Goal: Task Accomplishment & Management: Complete application form

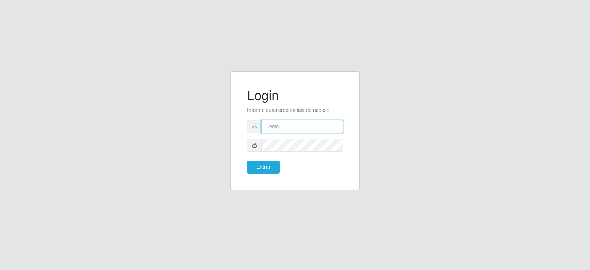
type input "[EMAIL_ADDRESS][PERSON_NAME][DOMAIN_NAME]"
click at [247, 161] on button "Entrar" at bounding box center [263, 167] width 32 height 13
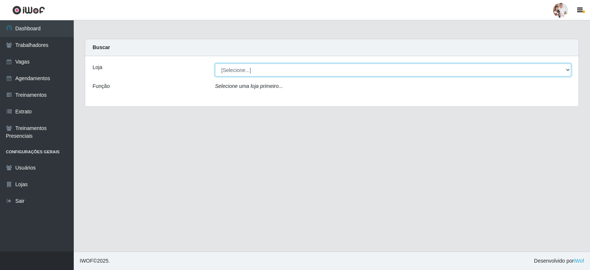
click at [568, 69] on select "[Selecione...] SuperFácil Atacado - Rodoviária" at bounding box center [393, 69] width 356 height 13
select select "400"
click at [215, 63] on select "[Selecione...] SuperFácil Atacado - Rodoviária" at bounding box center [393, 69] width 356 height 13
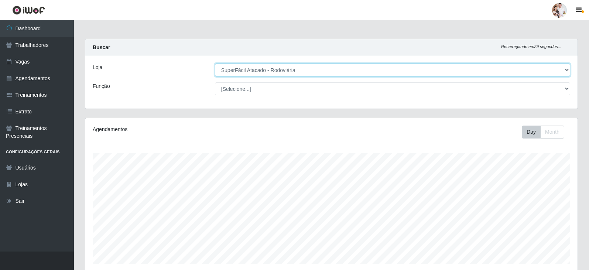
scroll to position [153, 492]
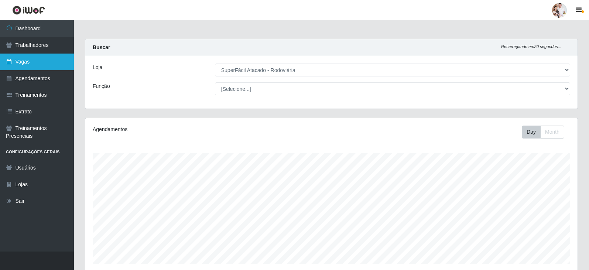
click at [35, 64] on link "Vagas" at bounding box center [37, 62] width 74 height 17
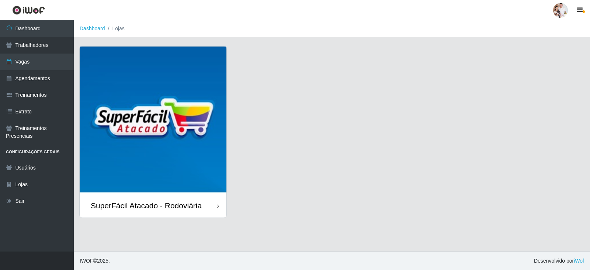
click at [152, 152] on img at bounding box center [153, 119] width 147 height 147
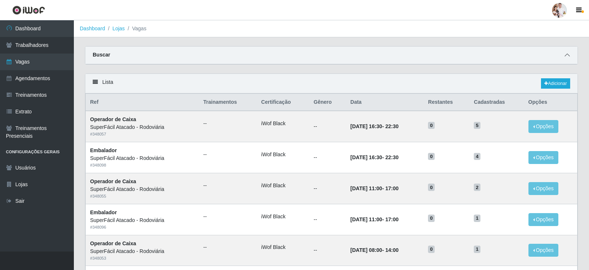
click at [566, 56] on icon at bounding box center [566, 54] width 5 height 5
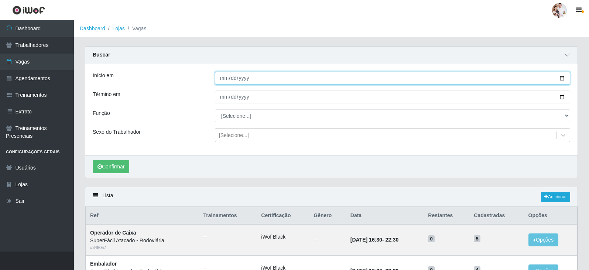
click at [560, 79] on input "Início em" at bounding box center [392, 78] width 355 height 13
type input "2025-09-01"
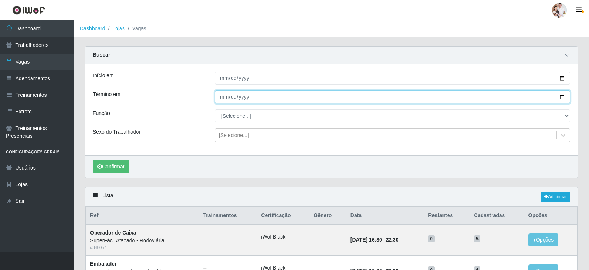
click at [560, 99] on input "Término em" at bounding box center [392, 96] width 355 height 13
click at [560, 97] on input "[DATE]" at bounding box center [392, 96] width 355 height 13
type input "[DATE]"
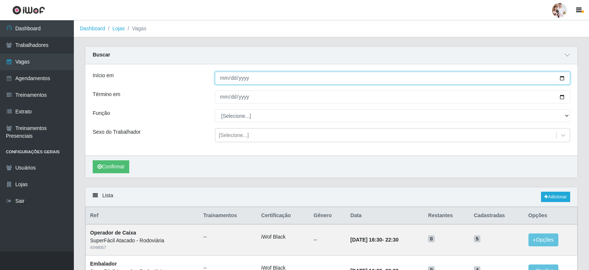
click at [564, 79] on input "2025-09-01" at bounding box center [392, 78] width 355 height 13
type input "[DATE]"
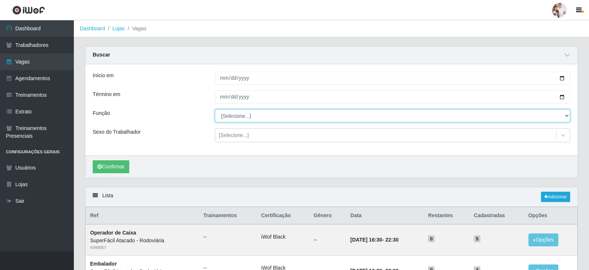
click at [567, 115] on select "[Selecione...] Balconista de Padaria Balconista de Padaria + Balconista de Pada…" at bounding box center [392, 115] width 355 height 13
select select "22"
click at [215, 110] on select "[Selecione...] Balconista de Padaria Balconista de Padaria + Balconista de Pada…" at bounding box center [392, 115] width 355 height 13
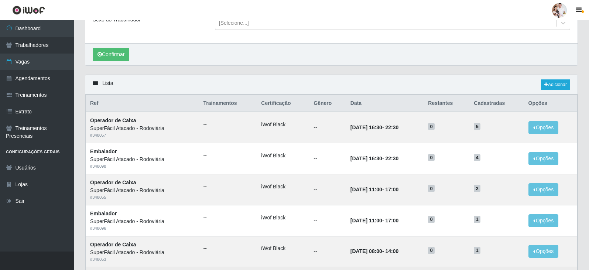
scroll to position [63, 0]
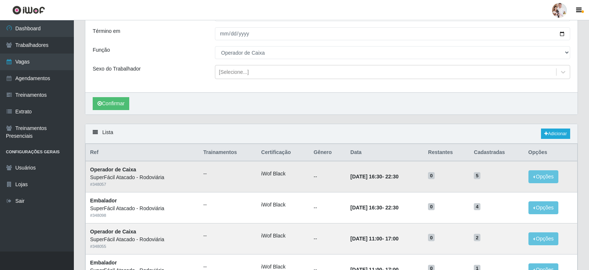
click at [424, 187] on td "09/10/2025, 16:30 - 22:30" at bounding box center [385, 176] width 78 height 31
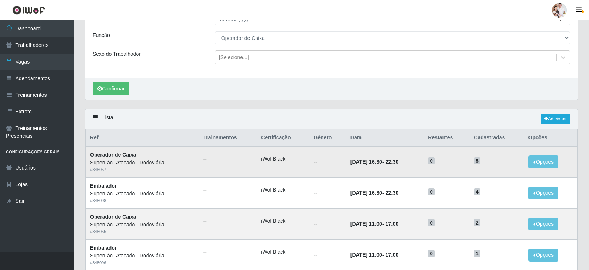
click at [403, 163] on td "09/10/2025, 16:30 - 22:30" at bounding box center [385, 161] width 78 height 31
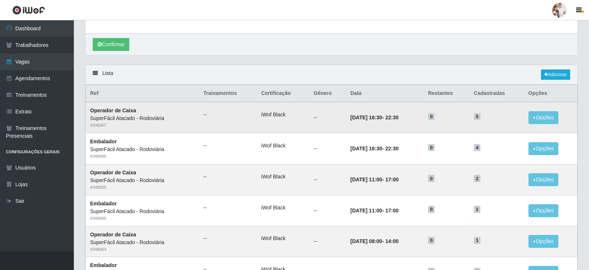
scroll to position [137, 0]
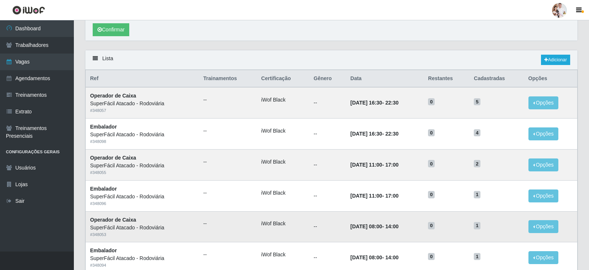
click at [375, 227] on time "[DATE] 08:00" at bounding box center [366, 226] width 32 height 6
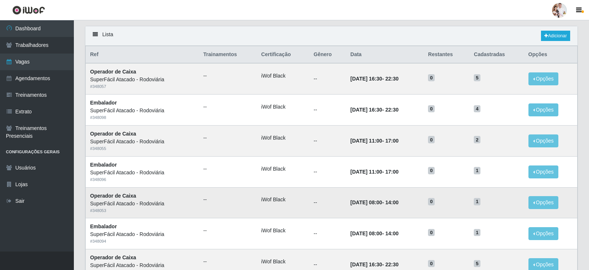
scroll to position [174, 0]
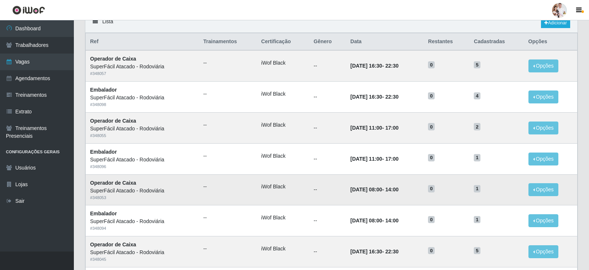
click at [375, 227] on td "09/10/2025, 08:00 - 14:00" at bounding box center [385, 220] width 78 height 31
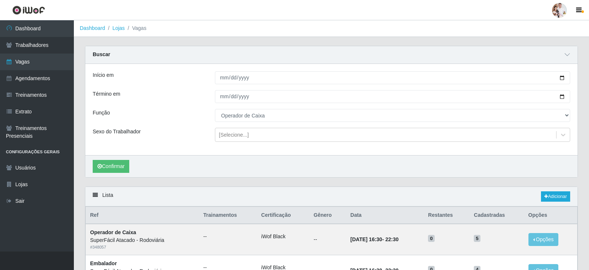
scroll to position [0, 0]
click at [115, 165] on button "Confirmar" at bounding box center [111, 166] width 37 height 13
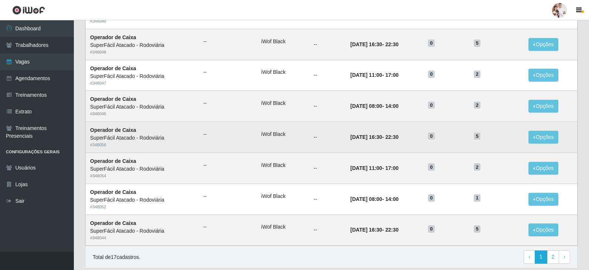
scroll to position [469, 0]
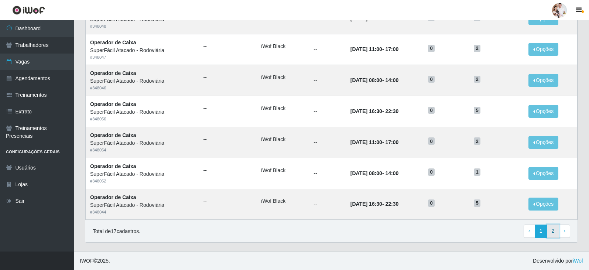
click at [552, 236] on link "2" at bounding box center [552, 230] width 13 height 13
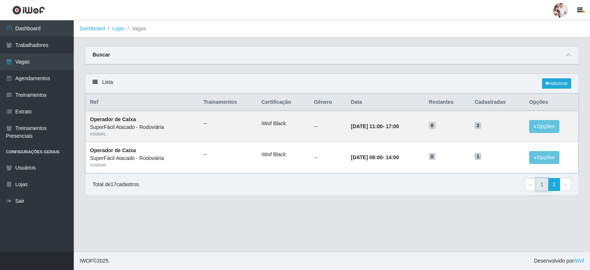
click at [542, 185] on link "1" at bounding box center [542, 184] width 13 height 13
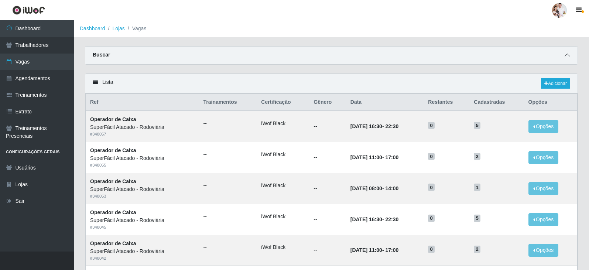
click at [565, 57] on icon at bounding box center [566, 54] width 5 height 5
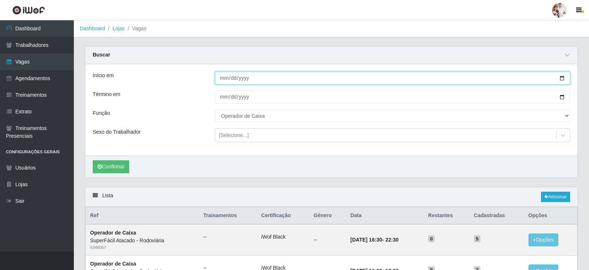
click at [563, 76] on input "[DATE]" at bounding box center [392, 78] width 355 height 13
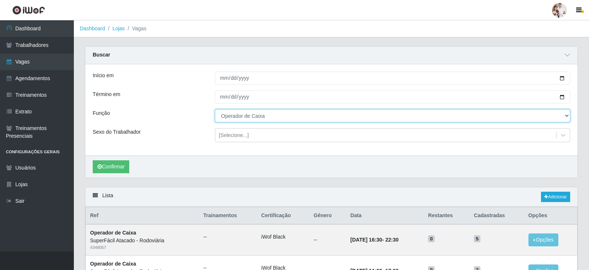
click at [559, 117] on select "[Selecione...] Balconista de Padaria Balconista de Padaria + Balconista de Pada…" at bounding box center [392, 115] width 355 height 13
click at [565, 117] on select "[Selecione...] Balconista de Padaria Balconista de Padaria + Balconista de Pada…" at bounding box center [392, 115] width 355 height 13
click at [215, 110] on select "[Selecione...] Balconista de Padaria Balconista de Padaria + Balconista de Pada…" at bounding box center [392, 115] width 355 height 13
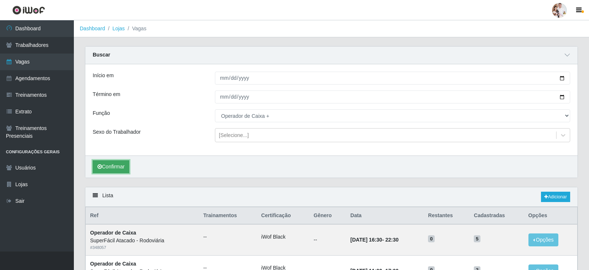
click at [118, 167] on button "Confirmar" at bounding box center [111, 166] width 37 height 13
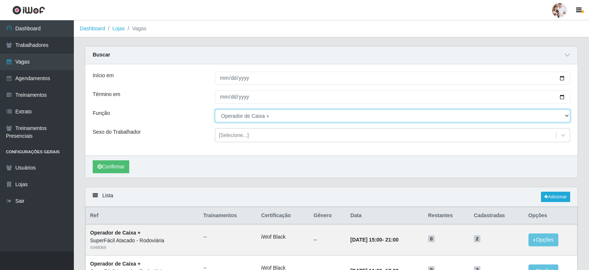
click at [565, 116] on select "[Selecione...] Balconista de Padaria Balconista de Padaria + Balconista de Pada…" at bounding box center [392, 115] width 355 height 13
click at [215, 110] on select "[Selecione...] Balconista de Padaria Balconista de Padaria + Balconista de Pada…" at bounding box center [392, 115] width 355 height 13
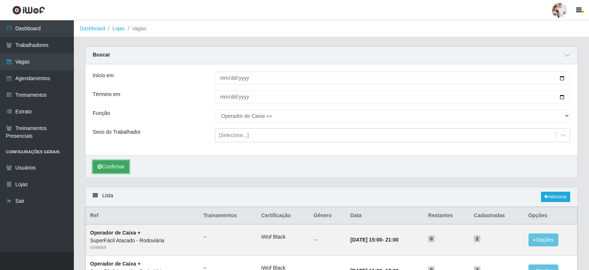
click at [120, 166] on button "Confirmar" at bounding box center [111, 166] width 37 height 13
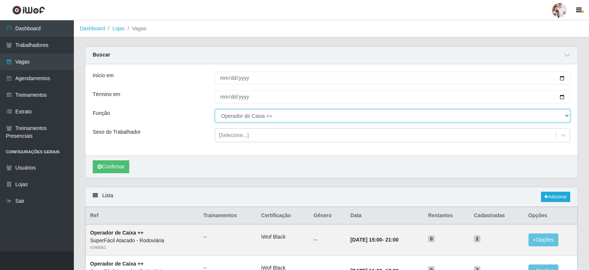
click at [568, 114] on select "[Selecione...] Balconista de Padaria Balconista de Padaria + Balconista de Pada…" at bounding box center [392, 115] width 355 height 13
click at [215, 110] on select "[Selecione...] Balconista de Padaria Balconista de Padaria + Balconista de Pada…" at bounding box center [392, 115] width 355 height 13
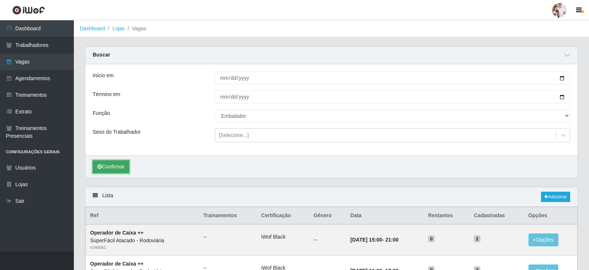
click at [109, 167] on button "Confirmar" at bounding box center [111, 166] width 37 height 13
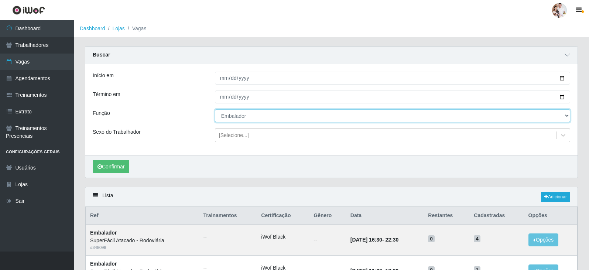
click at [566, 115] on select "[Selecione...] Balconista de Padaria Balconista de Padaria + Balconista de Pada…" at bounding box center [392, 115] width 355 height 13
click at [215, 110] on select "[Selecione...] Balconista de Padaria Balconista de Padaria + Balconista de Pada…" at bounding box center [392, 115] width 355 height 13
click at [565, 116] on select "[Selecione...] Balconista de Padaria Balconista de Padaria + Balconista de Pada…" at bounding box center [392, 115] width 355 height 13
click at [215, 110] on select "[Selecione...] Balconista de Padaria Balconista de Padaria + Balconista de Pada…" at bounding box center [392, 115] width 355 height 13
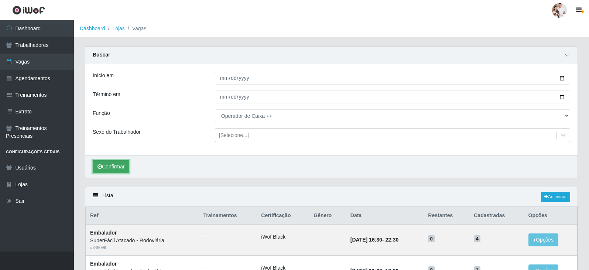
click at [111, 168] on button "Confirmar" at bounding box center [111, 166] width 37 height 13
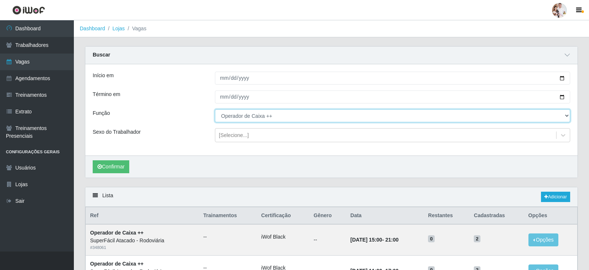
click at [567, 114] on select "[Selecione...] Balconista de Padaria Balconista de Padaria + Balconista de Pada…" at bounding box center [392, 115] width 355 height 13
click at [215, 110] on select "[Selecione...] Balconista de Padaria Balconista de Padaria + Balconista de Pada…" at bounding box center [392, 115] width 355 height 13
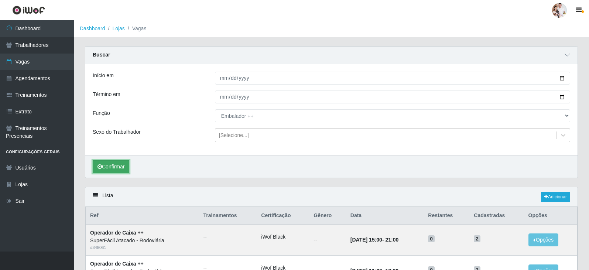
click at [122, 163] on button "Confirmar" at bounding box center [111, 166] width 37 height 13
click at [570, 114] on div "[Selecione...] Balconista de Padaria Balconista de Padaria + Balconista de Pada…" at bounding box center [392, 115] width 366 height 13
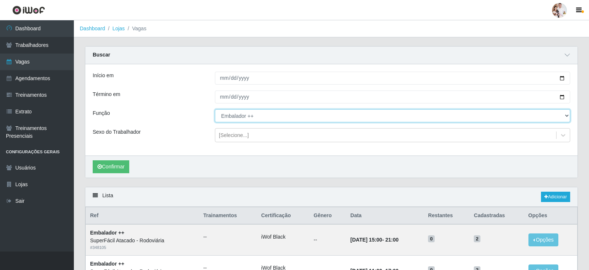
click at [566, 116] on select "[Selecione...] Balconista de Padaria Balconista de Padaria + Balconista de Pada…" at bounding box center [392, 115] width 355 height 13
click at [215, 110] on select "[Selecione...] Balconista de Padaria Balconista de Padaria + Balconista de Pada…" at bounding box center [392, 115] width 355 height 13
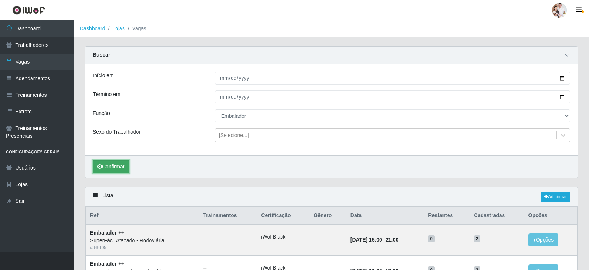
click at [118, 169] on button "Confirmar" at bounding box center [111, 166] width 37 height 13
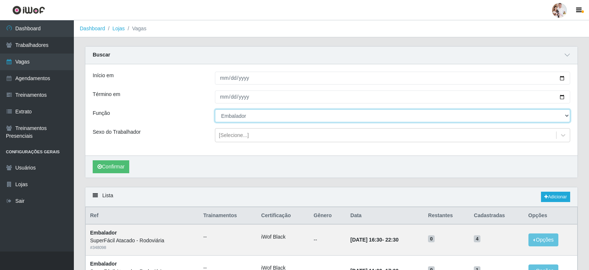
click at [566, 115] on select "[Selecione...] Balconista de Padaria Balconista de Padaria + Balconista de Pada…" at bounding box center [392, 115] width 355 height 13
select select "70"
click at [215, 110] on select "[Selecione...] Balconista de Padaria Balconista de Padaria + Balconista de Pada…" at bounding box center [392, 115] width 355 height 13
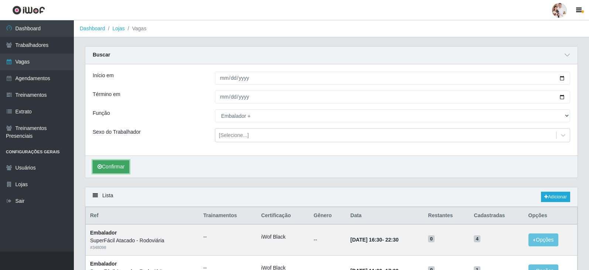
click at [122, 167] on button "Confirmar" at bounding box center [111, 166] width 37 height 13
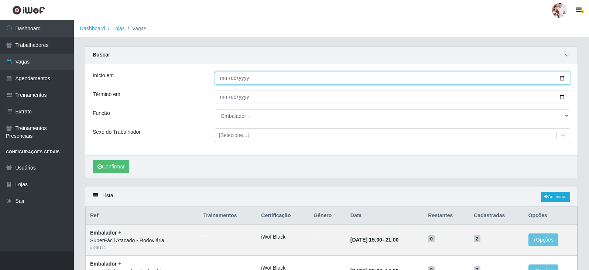
click at [560, 79] on input "[DATE]" at bounding box center [392, 78] width 355 height 13
type input "[DATE]"
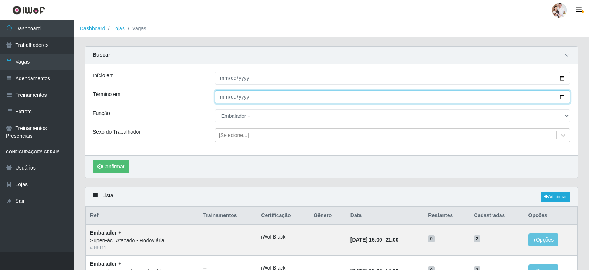
click at [562, 99] on input "[DATE]" at bounding box center [392, 96] width 355 height 13
type input "[DATE]"
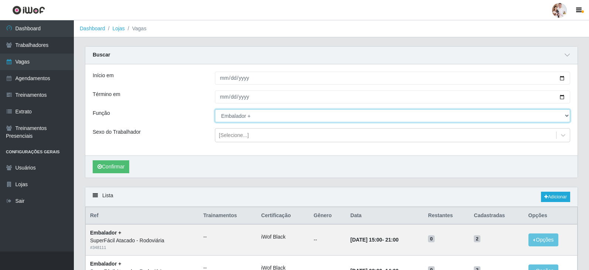
click at [566, 117] on select "[Selecione...] Balconista de Padaria Balconista de Padaria + Balconista de Pada…" at bounding box center [392, 115] width 355 height 13
click at [215, 110] on select "[Selecione...] Balconista de Padaria Balconista de Padaria + Balconista de Pada…" at bounding box center [392, 115] width 355 height 13
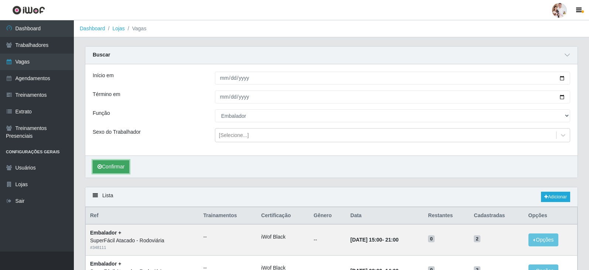
click at [122, 168] on button "Confirmar" at bounding box center [111, 166] width 37 height 13
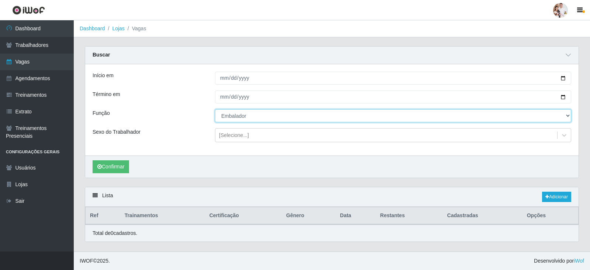
click at [569, 115] on select "[Selecione...] Balconista de Padaria Balconista de Padaria + Balconista de Pada…" at bounding box center [393, 115] width 356 height 13
click at [215, 110] on select "[Selecione...] Balconista de Padaria Balconista de Padaria + Balconista de Pada…" at bounding box center [393, 115] width 356 height 13
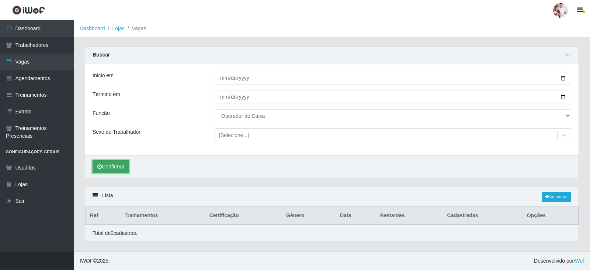
click at [113, 169] on button "Confirmar" at bounding box center [111, 166] width 37 height 13
click at [569, 57] on icon at bounding box center [568, 54] width 5 height 5
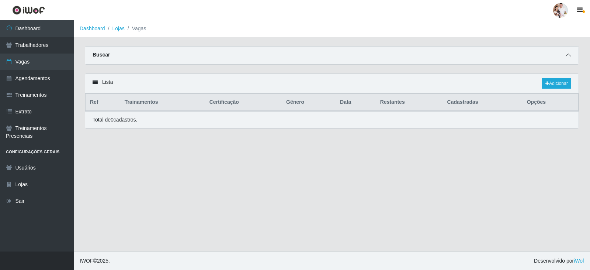
click at [568, 56] on icon at bounding box center [568, 54] width 5 height 5
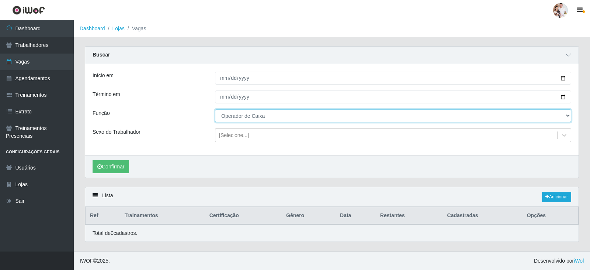
click at [569, 116] on select "[Selecione...] Balconista de Padaria Balconista de Padaria + Balconista de Pada…" at bounding box center [393, 115] width 356 height 13
select select "1"
click at [215, 110] on select "[Selecione...] Balconista de Padaria Balconista de Padaria + Balconista de Pada…" at bounding box center [393, 115] width 356 height 13
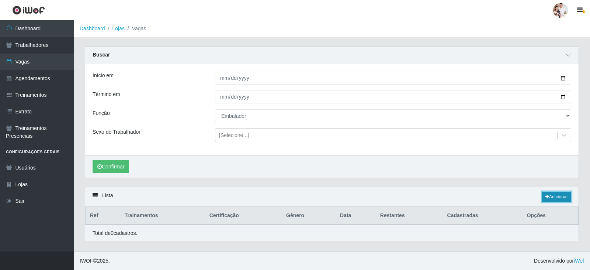
click at [552, 199] on link "Adicionar" at bounding box center [556, 197] width 29 height 10
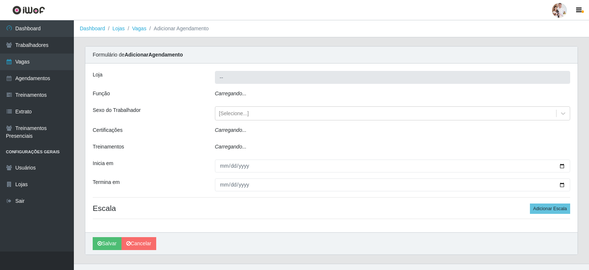
type input "SuperFácil Atacado - Rodoviária"
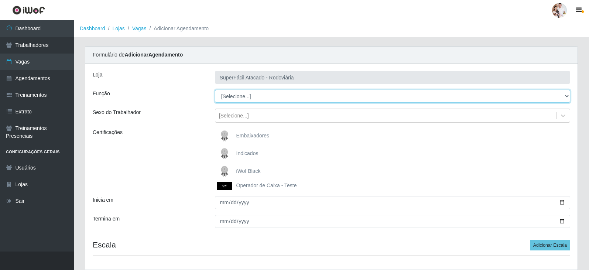
click at [566, 95] on select "[Selecione...] Balconista de Padaria Balconista de Padaria + Balconista de Pada…" at bounding box center [392, 96] width 355 height 13
select select "1"
click at [215, 90] on select "[Selecione...] Balconista de Padaria Balconista de Padaria + Balconista de Pada…" at bounding box center [392, 96] width 355 height 13
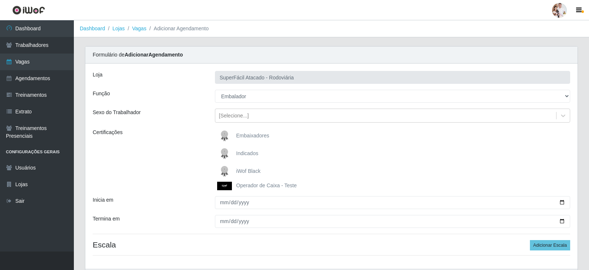
click at [224, 168] on img at bounding box center [226, 171] width 18 height 15
click at [0, 0] on input "iWof Black" at bounding box center [0, 0] width 0 height 0
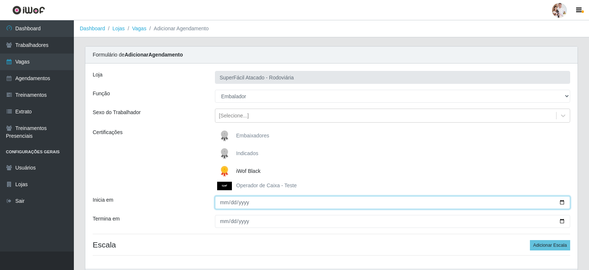
click at [565, 203] on input "Inicia em" at bounding box center [392, 202] width 355 height 13
type input "[DATE]"
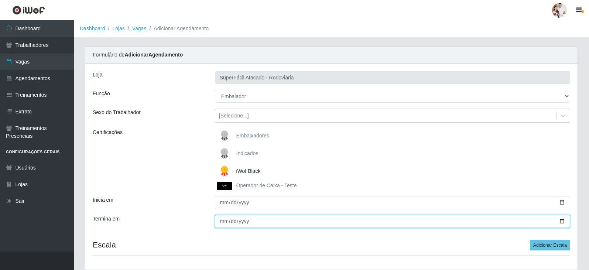
click at [562, 221] on input "Termina em" at bounding box center [392, 221] width 355 height 13
type input "[DATE]"
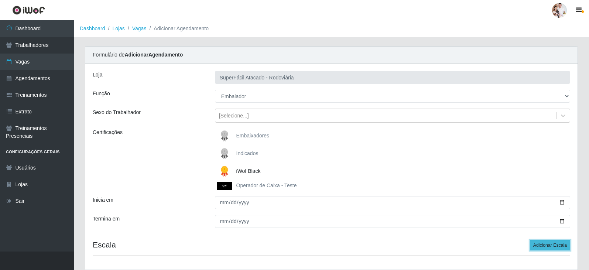
click at [544, 245] on button "Adicionar Escala" at bounding box center [549, 245] width 40 height 10
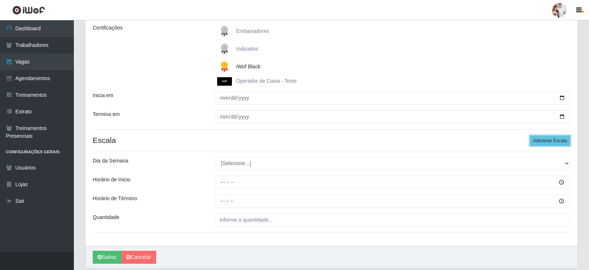
scroll to position [111, 0]
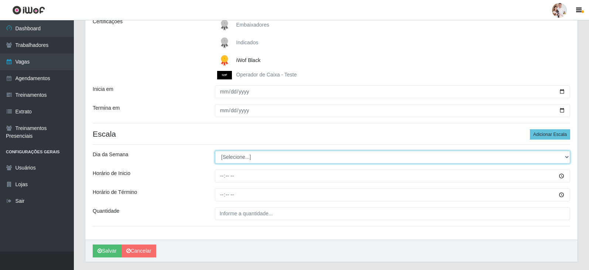
click at [564, 156] on select "[Selecione...] Segunda Terça Quarta Quinta Sexta Sábado Domingo" at bounding box center [392, 157] width 355 height 13
select select "5"
click at [215, 151] on select "[Selecione...] Segunda Terça Quarta Quinta Sexta Sábado Domingo" at bounding box center [392, 157] width 355 height 13
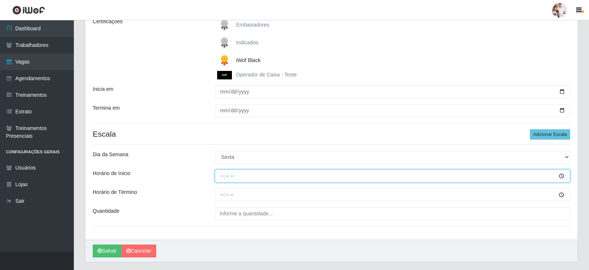
click at [221, 178] on input "Horário de Inicio" at bounding box center [392, 175] width 355 height 13
type input "08:00"
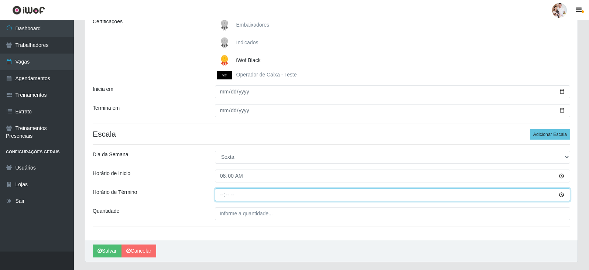
click at [220, 194] on input "Horário de Término" at bounding box center [392, 194] width 355 height 13
type input "14:00"
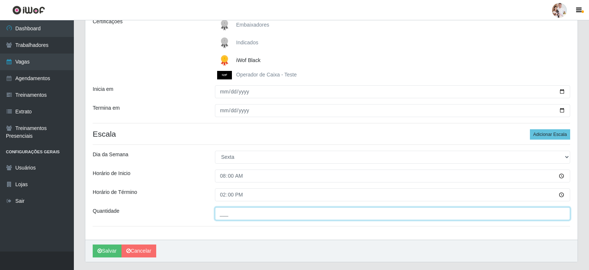
click at [224, 212] on input "___" at bounding box center [392, 213] width 355 height 13
type input "2__"
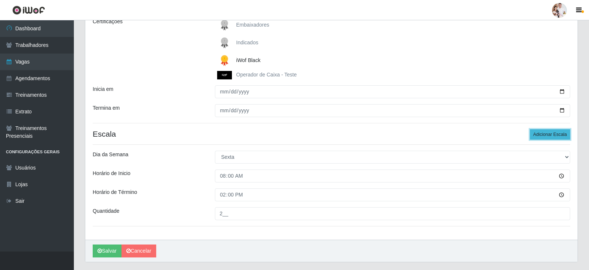
click at [544, 134] on button "Adicionar Escala" at bounding box center [549, 134] width 40 height 10
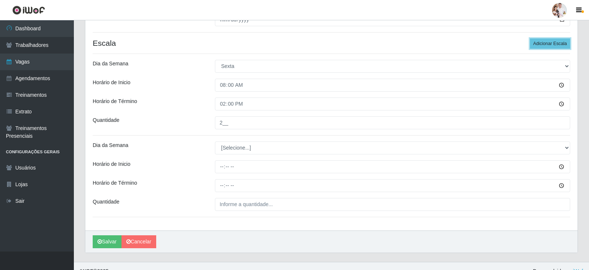
scroll to position [212, 0]
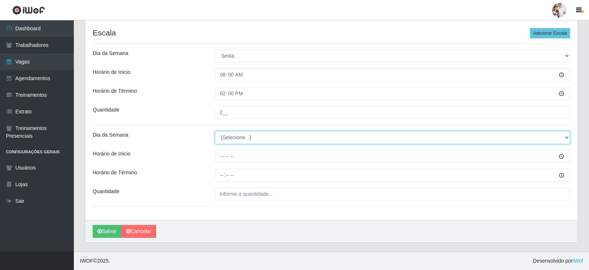
click at [568, 138] on select "[Selecione...] Segunda Terça Quarta Quinta Sexta Sábado Domingo" at bounding box center [392, 137] width 355 height 13
select select "5"
click at [215, 131] on select "[Selecione...] Segunda Terça Quarta Quinta Sexta Sábado Domingo" at bounding box center [392, 137] width 355 height 13
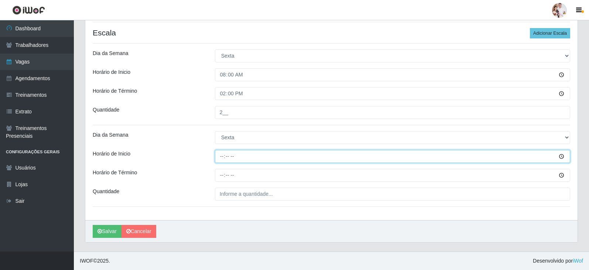
click at [225, 158] on input "Horário de Inicio" at bounding box center [392, 156] width 355 height 13
click at [222, 155] on input "Horário de Inicio" at bounding box center [392, 156] width 355 height 13
type input "16:30"
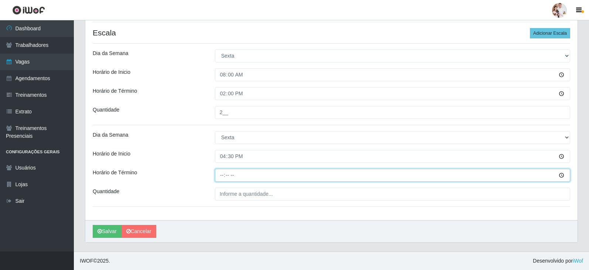
click at [220, 175] on input "Horário de Término" at bounding box center [392, 175] width 355 height 13
type input "22:30"
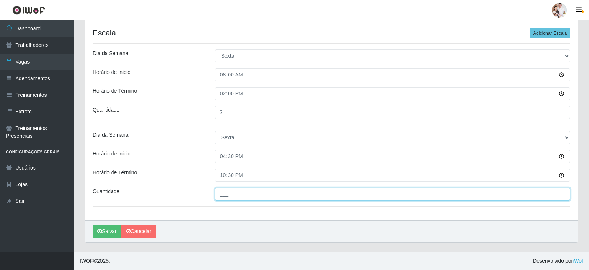
click at [222, 196] on input "___" at bounding box center [392, 193] width 355 height 13
type input "4__"
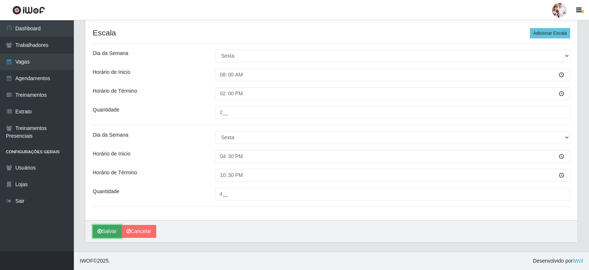
click at [109, 231] on button "Salvar" at bounding box center [107, 231] width 29 height 13
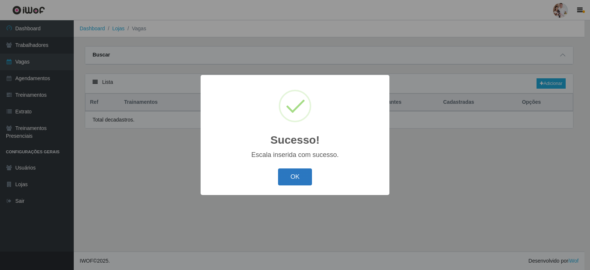
click at [296, 178] on button "OK" at bounding box center [295, 176] width 34 height 17
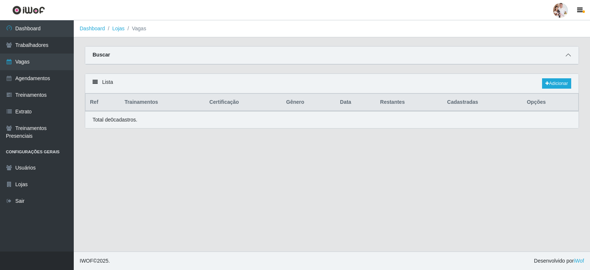
click at [567, 57] on icon at bounding box center [568, 54] width 5 height 5
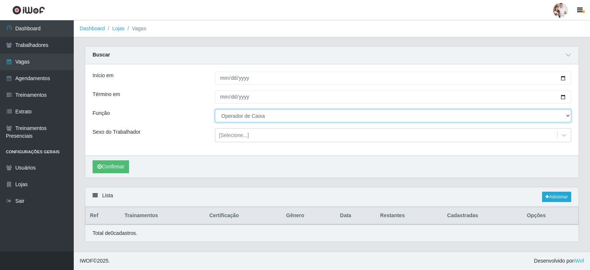
click at [568, 117] on select "[Selecione...] Balconista de Padaria Balconista de Padaria + Balconista de Pada…" at bounding box center [393, 115] width 356 height 13
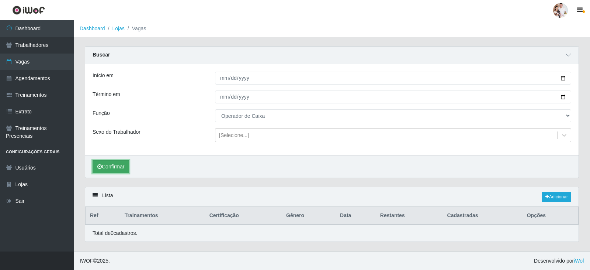
click at [113, 167] on button "Confirmar" at bounding box center [111, 166] width 37 height 13
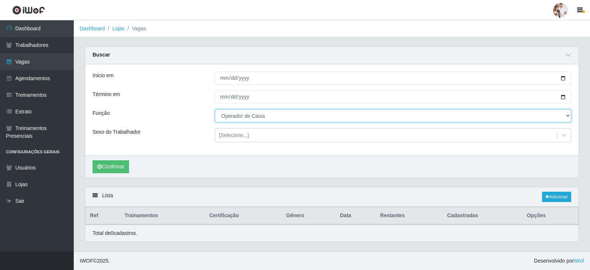
click at [568, 116] on select "[Selecione...] Balconista de Padaria Balconista de Padaria + Balconista de Pada…" at bounding box center [393, 115] width 356 height 13
click at [215, 110] on select "[Selecione...] Balconista de Padaria Balconista de Padaria + Balconista de Pada…" at bounding box center [393, 115] width 356 height 13
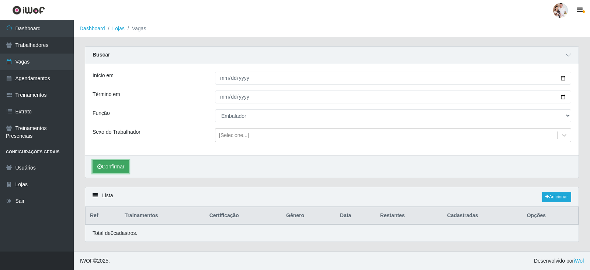
click at [119, 168] on button "Confirmar" at bounding box center [111, 166] width 37 height 13
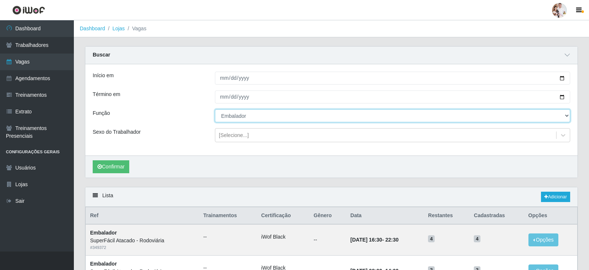
click at [565, 115] on select "[Selecione...] Balconista de Padaria Balconista de Padaria + Balconista de Pada…" at bounding box center [392, 115] width 355 height 13
select select "22"
click at [215, 110] on select "[Selecione...] Balconista de Padaria Balconista de Padaria + Balconista de Pada…" at bounding box center [392, 115] width 355 height 13
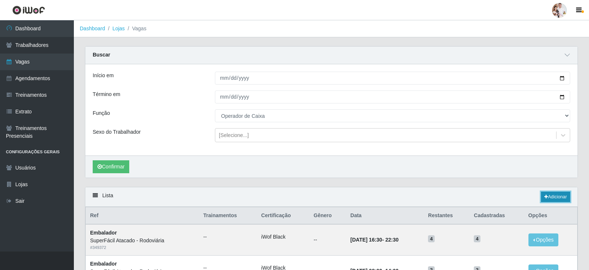
click at [546, 198] on icon at bounding box center [546, 196] width 4 height 4
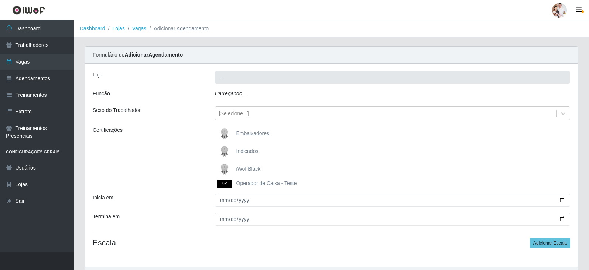
type input "SuperFácil Atacado - Rodoviária"
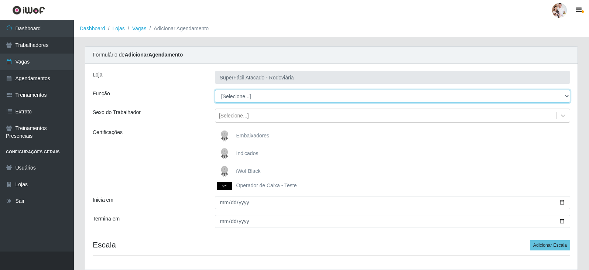
click at [566, 96] on select "[Selecione...] Balconista de Padaria Balconista de Padaria + Balconista de Pada…" at bounding box center [392, 96] width 355 height 13
select select "22"
click at [215, 90] on select "[Selecione...] Balconista de Padaria Balconista de Padaria + Balconista de Pada…" at bounding box center [392, 96] width 355 height 13
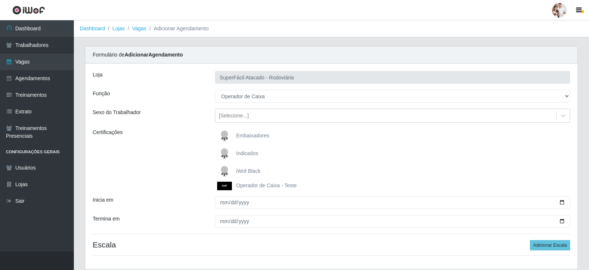
click at [225, 167] on img at bounding box center [226, 171] width 18 height 15
click at [0, 0] on input "iWof Black" at bounding box center [0, 0] width 0 height 0
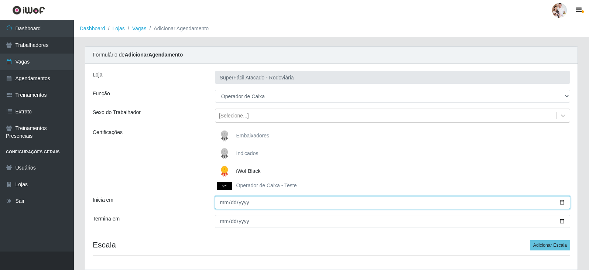
click at [561, 204] on input "Inicia em" at bounding box center [392, 202] width 355 height 13
type input "[DATE]"
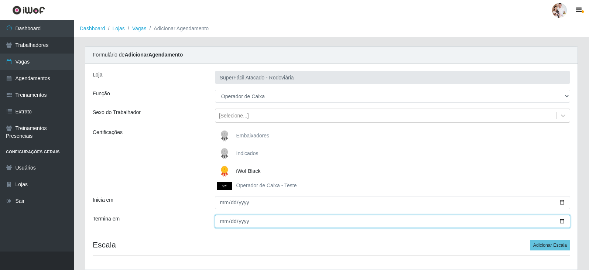
click at [563, 222] on input "Termina em" at bounding box center [392, 221] width 355 height 13
type input "[DATE]"
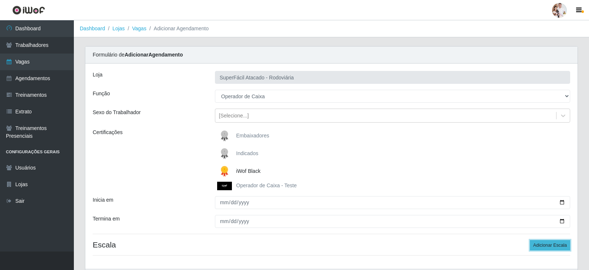
click at [544, 246] on button "Adicionar Escala" at bounding box center [549, 245] width 40 height 10
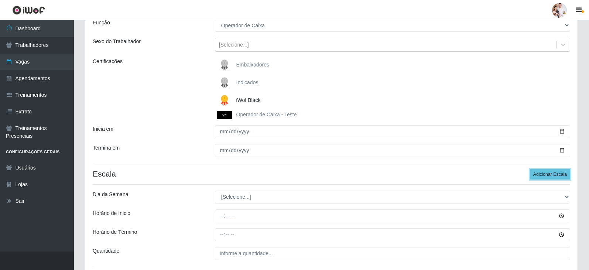
scroll to position [74, 0]
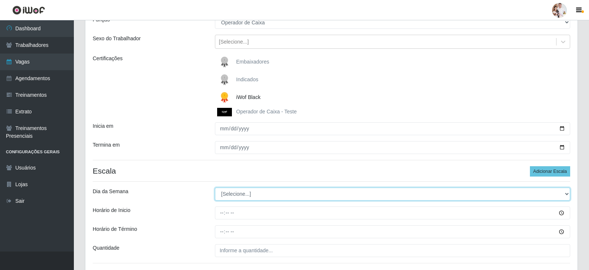
click at [566, 195] on select "[Selecione...] Segunda Terça Quarta Quinta Sexta Sábado Domingo" at bounding box center [392, 193] width 355 height 13
select select "5"
click at [215, 187] on select "[Selecione...] Segunda Terça Quarta Quinta Sexta Sábado Domingo" at bounding box center [392, 193] width 355 height 13
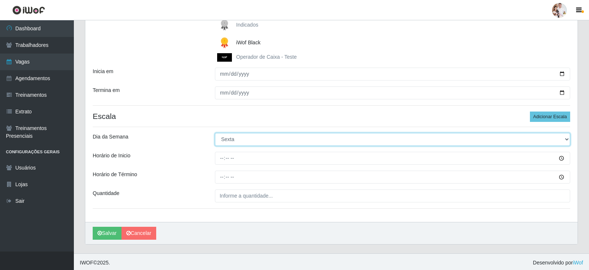
scroll to position [131, 0]
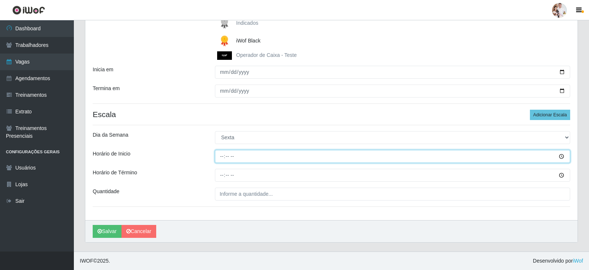
click at [222, 159] on input "Horário de Inicio" at bounding box center [392, 156] width 355 height 13
type input "08:00"
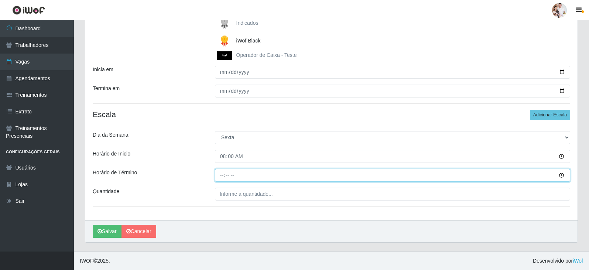
click at [221, 175] on input "Horário de Término" at bounding box center [392, 175] width 355 height 13
type input "14:00"
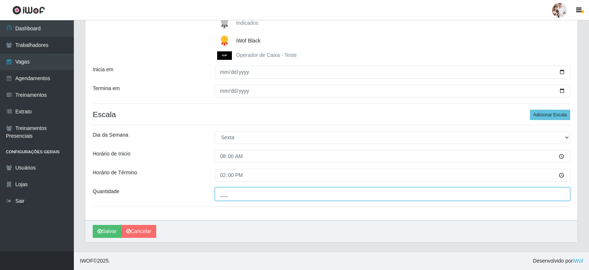
click at [219, 195] on input "___" at bounding box center [392, 193] width 355 height 13
type input "2__"
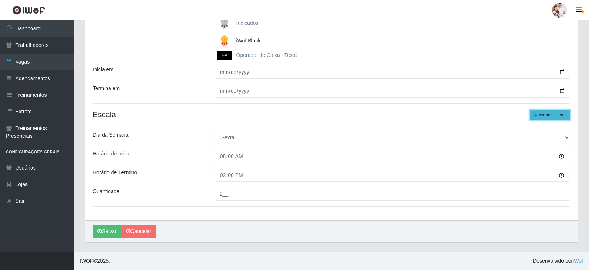
click at [553, 112] on button "Adicionar Escala" at bounding box center [549, 115] width 40 height 10
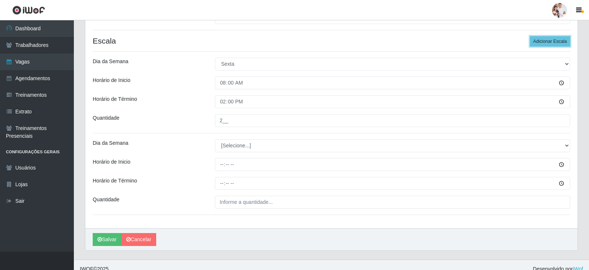
scroll to position [204, 0]
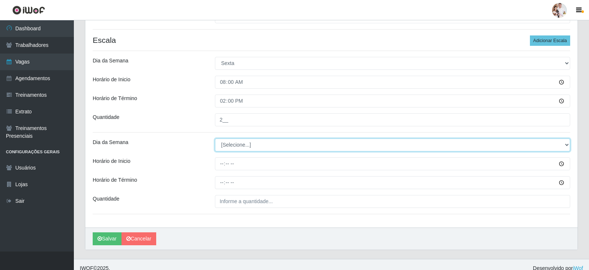
click at [565, 144] on select "[Selecione...] Segunda Terça Quarta Quinta Sexta Sábado Domingo" at bounding box center [392, 144] width 355 height 13
select select "5"
click at [215, 138] on select "[Selecione...] Segunda Terça Quarta Quinta Sexta Sábado Domingo" at bounding box center [392, 144] width 355 height 13
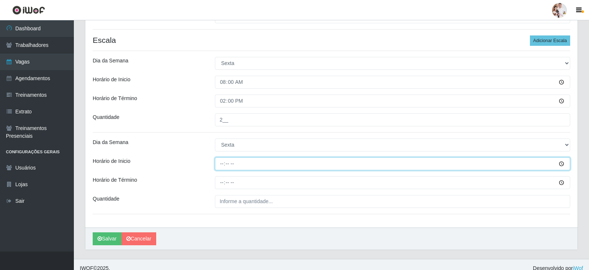
click at [220, 163] on input "Horário de Inicio" at bounding box center [392, 163] width 355 height 13
type input "11:00"
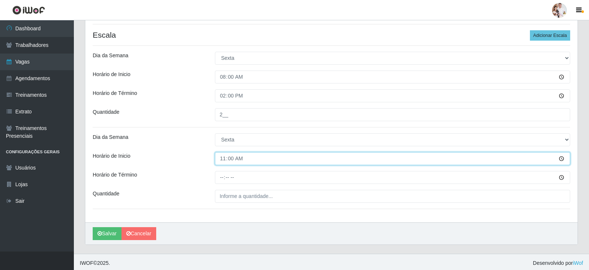
scroll to position [212, 0]
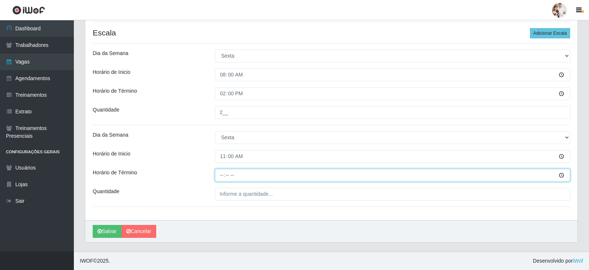
click at [221, 176] on input "Horário de Término" at bounding box center [392, 175] width 355 height 13
type input "17:00"
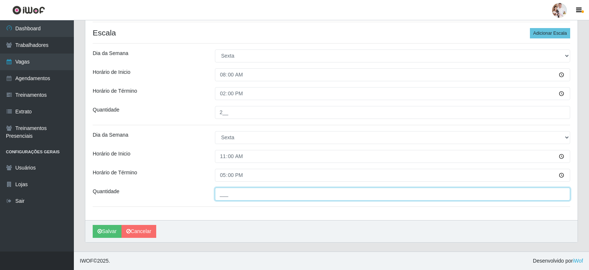
click at [227, 192] on input "___" at bounding box center [392, 193] width 355 height 13
type input "2__"
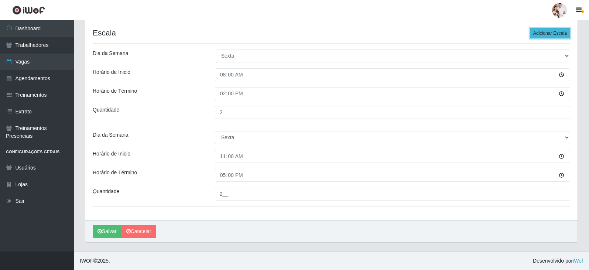
click at [543, 32] on button "Adicionar Escala" at bounding box center [549, 33] width 40 height 10
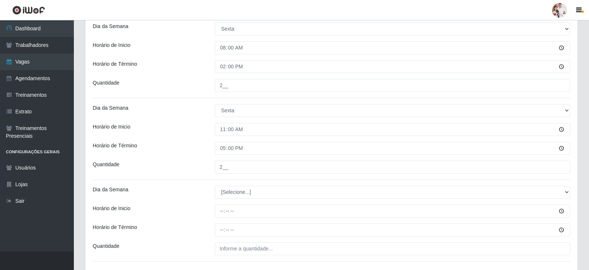
scroll to position [286, 0]
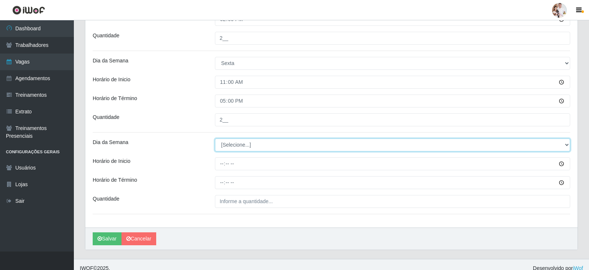
click at [565, 146] on select "[Selecione...] Segunda Terça Quarta Quinta Sexta Sábado Domingo" at bounding box center [392, 144] width 355 height 13
select select "5"
click at [215, 138] on select "[Selecione...] Segunda Terça Quarta Quinta Sexta Sábado Domingo" at bounding box center [392, 144] width 355 height 13
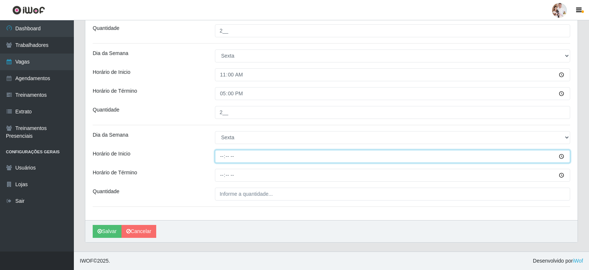
click at [220, 158] on input "Horário de Inicio" at bounding box center [392, 156] width 355 height 13
type input "16:30"
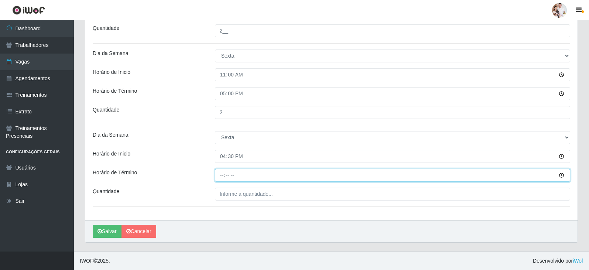
click at [220, 175] on input "Horário de Término" at bounding box center [392, 175] width 355 height 13
type input "22:30"
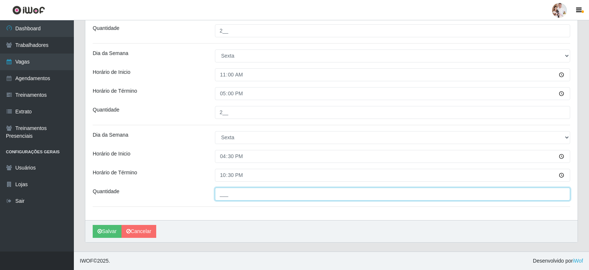
click at [221, 192] on input "___" at bounding box center [392, 193] width 355 height 13
type input "5__"
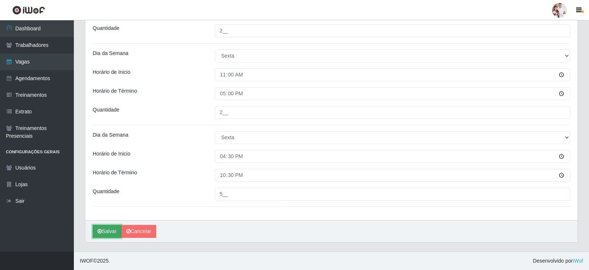
click at [104, 230] on button "Salvar" at bounding box center [107, 231] width 29 height 13
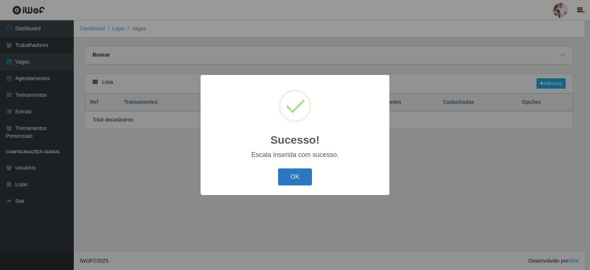
click at [293, 177] on button "OK" at bounding box center [295, 176] width 34 height 17
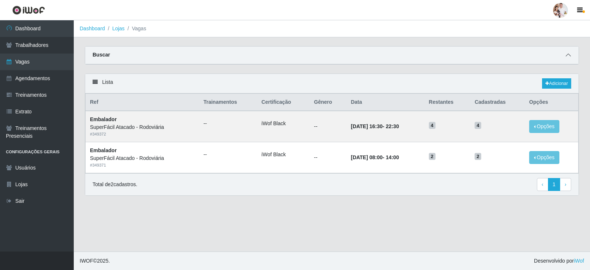
click at [567, 55] on icon at bounding box center [568, 54] width 5 height 5
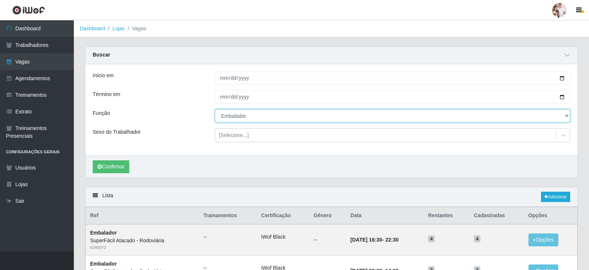
click at [566, 118] on select "[Selecione...] Balconista de Padaria Balconista de Padaria + Balconista de Pada…" at bounding box center [392, 115] width 355 height 13
select select "22"
click at [215, 110] on select "[Selecione...] Balconista de Padaria Balconista de Padaria + Balconista de Pada…" at bounding box center [392, 115] width 355 height 13
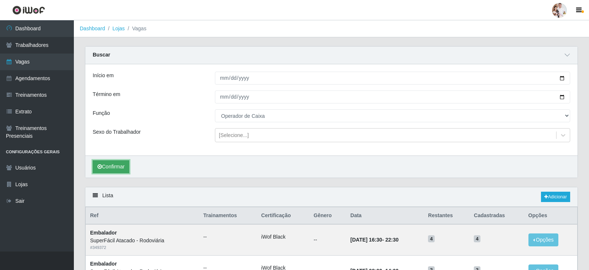
click at [117, 168] on button "Confirmar" at bounding box center [111, 166] width 37 height 13
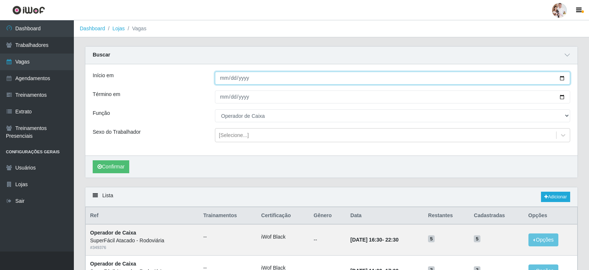
click at [561, 77] on input "[DATE]" at bounding box center [392, 78] width 355 height 13
type input "[DATE]"
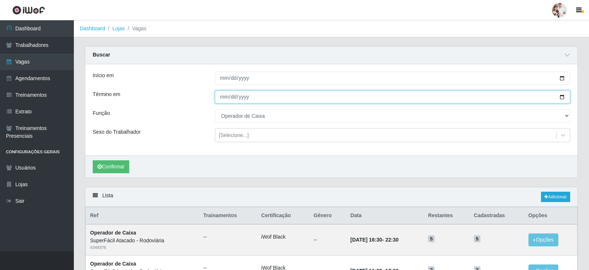
click at [562, 99] on input "[DATE]" at bounding box center [392, 96] width 355 height 13
type input "[DATE]"
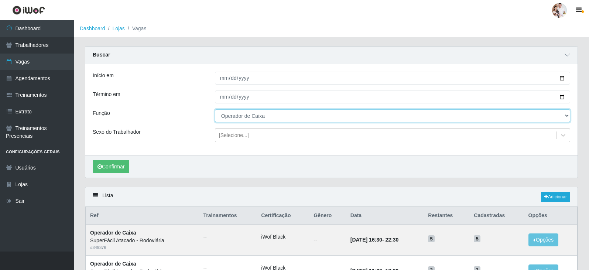
click at [565, 115] on select "[Selecione...] Balconista de Padaria Balconista de Padaria + Balconista de Pada…" at bounding box center [392, 115] width 355 height 13
select select "24"
click at [215, 110] on select "[Selecione...] Balconista de Padaria Balconista de Padaria + Balconista de Pada…" at bounding box center [392, 115] width 355 height 13
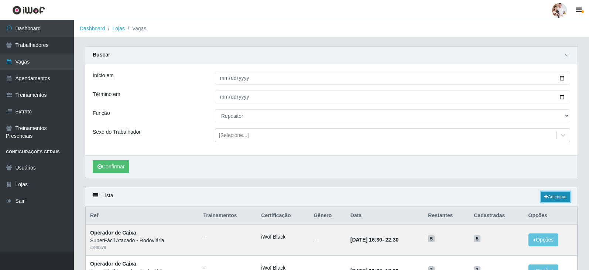
click at [559, 197] on link "Adicionar" at bounding box center [555, 197] width 29 height 10
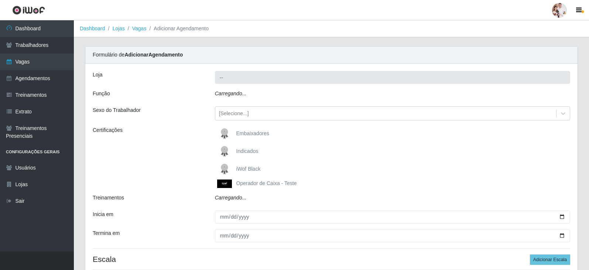
type input "SuperFácil Atacado - Rodoviária"
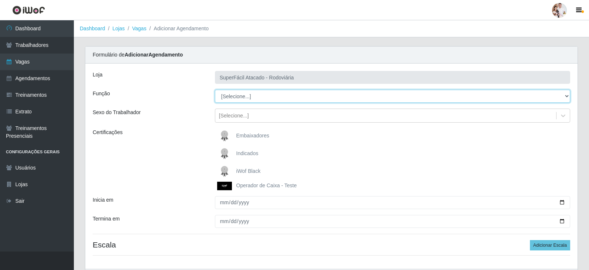
click at [566, 97] on select "[Selecione...] Balconista de Padaria Balconista de Padaria + Balconista de Pada…" at bounding box center [392, 96] width 355 height 13
select select "24"
click at [215, 90] on select "[Selecione...] Balconista de Padaria Balconista de Padaria + Balconista de Pada…" at bounding box center [392, 96] width 355 height 13
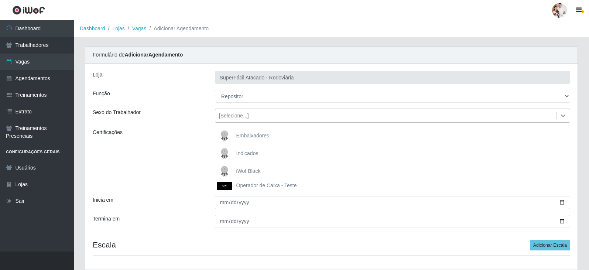
click at [563, 115] on icon at bounding box center [562, 115] width 7 height 7
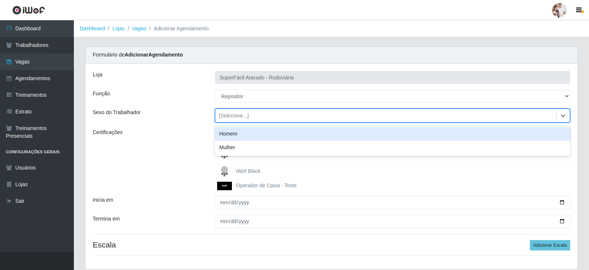
click at [298, 137] on div "Homem" at bounding box center [392, 134] width 355 height 14
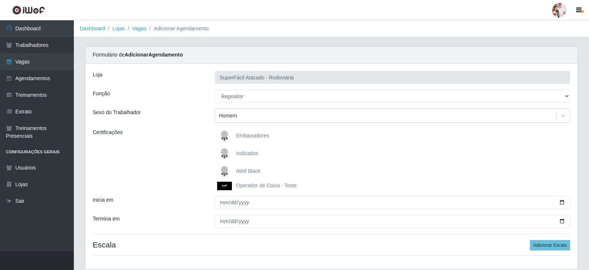
click at [252, 169] on span "iWof Black" at bounding box center [248, 171] width 24 height 6
click at [0, 0] on input "iWof Black" at bounding box center [0, 0] width 0 height 0
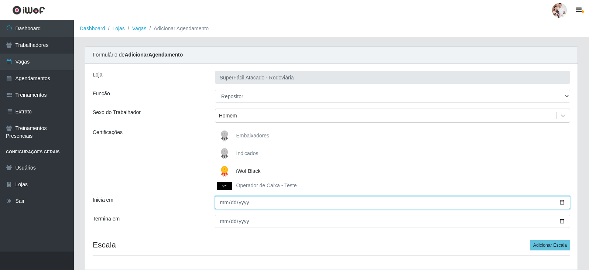
click at [561, 202] on input "Inicia em" at bounding box center [392, 202] width 355 height 13
type input "[DATE]"
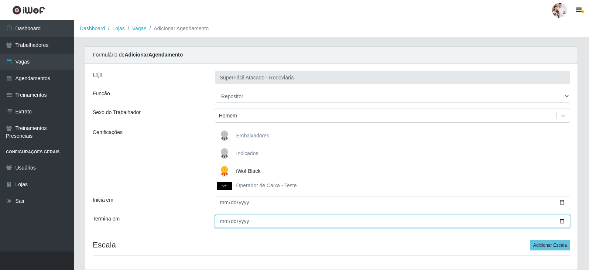
click at [562, 222] on input "Termina em" at bounding box center [392, 221] width 355 height 13
type input "[DATE]"
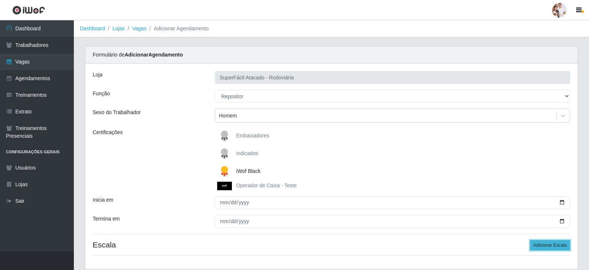
click at [545, 245] on button "Adicionar Escala" at bounding box center [549, 245] width 40 height 10
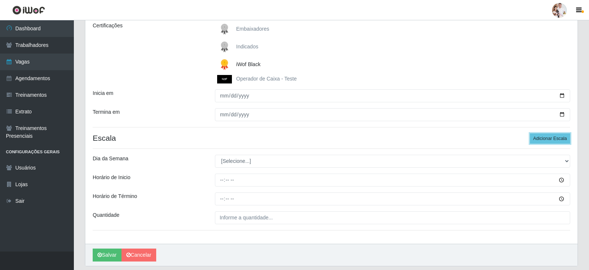
scroll to position [111, 0]
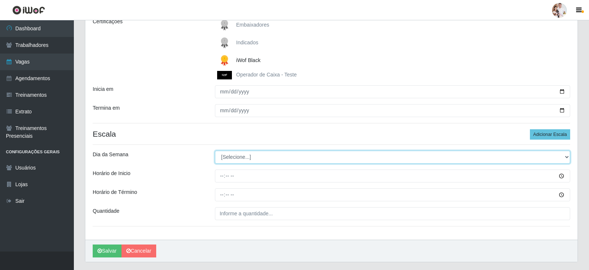
click at [565, 156] on select "[Selecione...] Segunda Terça Quarta Quinta Sexta Sábado Domingo" at bounding box center [392, 157] width 355 height 13
select select "4"
click at [215, 151] on select "[Selecione...] Segunda Terça Quarta Quinta Sexta Sábado Domingo" at bounding box center [392, 157] width 355 height 13
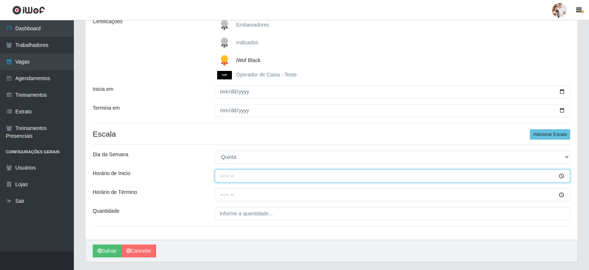
click at [221, 176] on input "Horário de Inicio" at bounding box center [392, 175] width 355 height 13
type input "16:00"
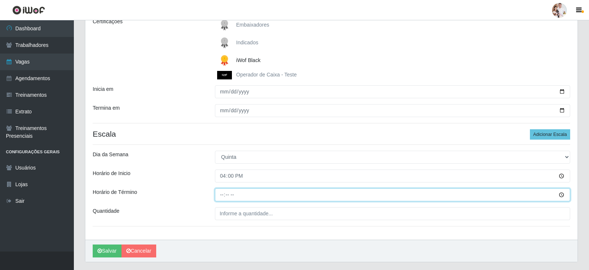
click at [220, 195] on input "Horário de Término" at bounding box center [392, 194] width 355 height 13
type input "22:03"
type input "22:00"
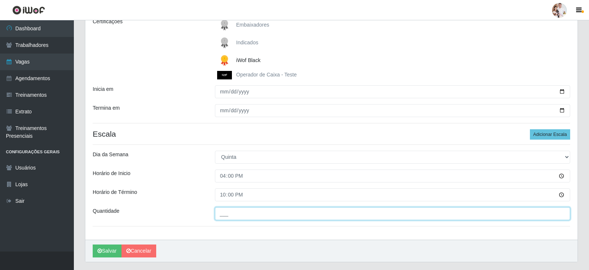
click at [223, 213] on input "___" at bounding box center [392, 213] width 355 height 13
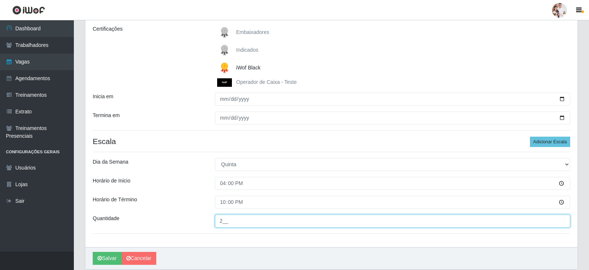
scroll to position [131, 0]
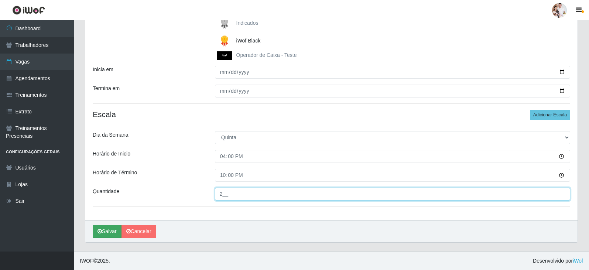
type input "2__"
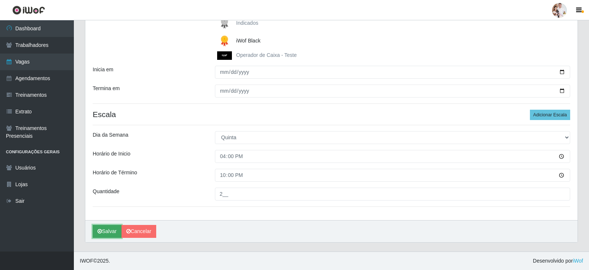
click at [106, 232] on button "Salvar" at bounding box center [107, 231] width 29 height 13
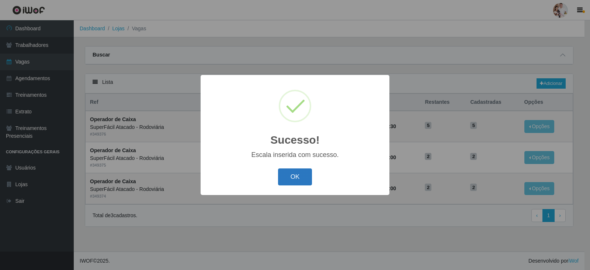
click at [284, 178] on button "OK" at bounding box center [295, 176] width 34 height 17
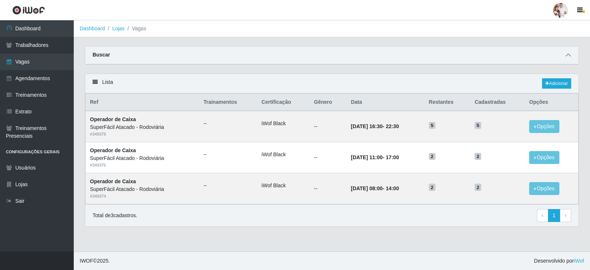
click at [570, 55] on icon at bounding box center [568, 54] width 5 height 5
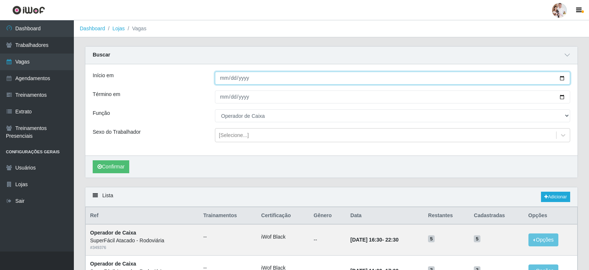
click at [563, 78] on input "[DATE]" at bounding box center [392, 78] width 355 height 13
type input "[DATE]"
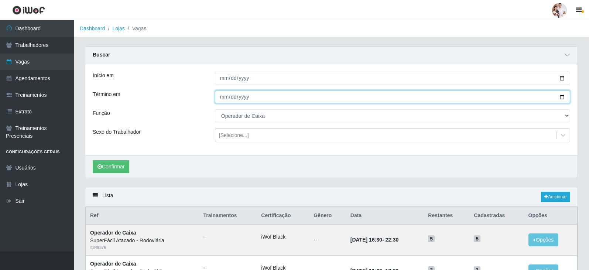
click at [563, 96] on input "[DATE]" at bounding box center [392, 96] width 355 height 13
type input "[DATE]"
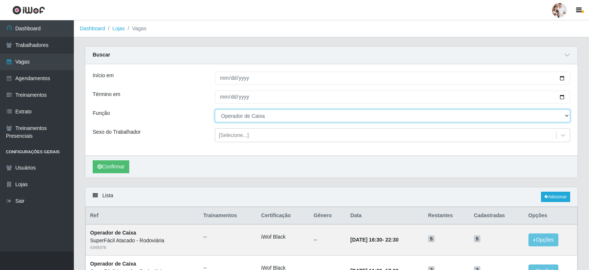
click at [568, 114] on select "[Selecione...] Balconista de Padaria Balconista de Padaria + Balconista de Pada…" at bounding box center [392, 115] width 355 height 13
select select "86"
click at [215, 110] on select "[Selecione...] Balconista de Padaria Balconista de Padaria + Balconista de Pada…" at bounding box center [392, 115] width 355 height 13
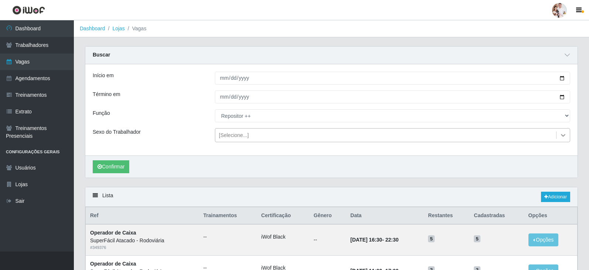
click at [563, 135] on icon at bounding box center [562, 134] width 7 height 7
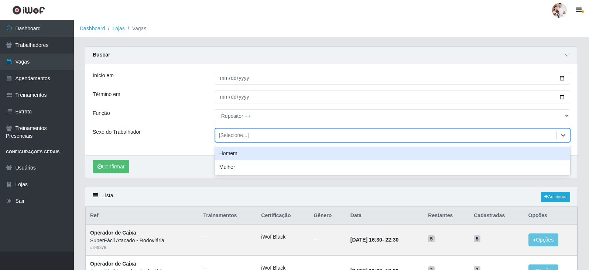
click at [330, 155] on div "Homem" at bounding box center [392, 153] width 355 height 14
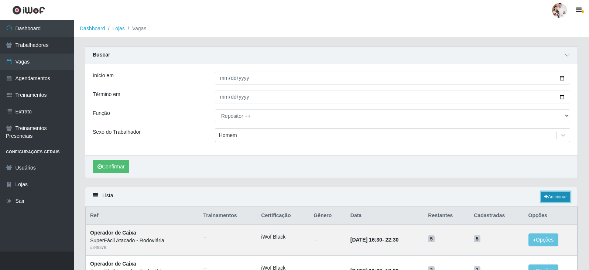
click at [553, 195] on link "Adicionar" at bounding box center [555, 197] width 29 height 10
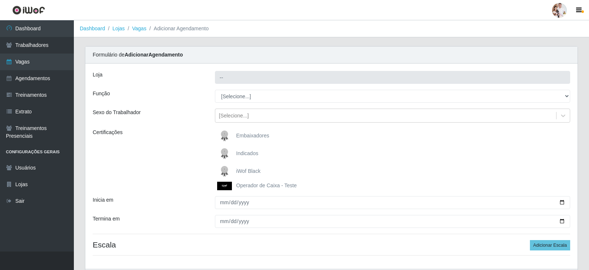
type input "SuperFácil Atacado - Rodoviária"
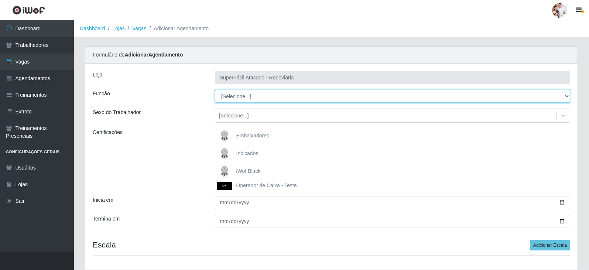
click at [566, 96] on select "[Selecione...] Balconista de Padaria Balconista de Padaria + Balconista de Pada…" at bounding box center [392, 96] width 355 height 13
select select "86"
click at [215, 90] on select "[Selecione...] Balconista de Padaria Balconista de Padaria + Balconista de Pada…" at bounding box center [392, 96] width 355 height 13
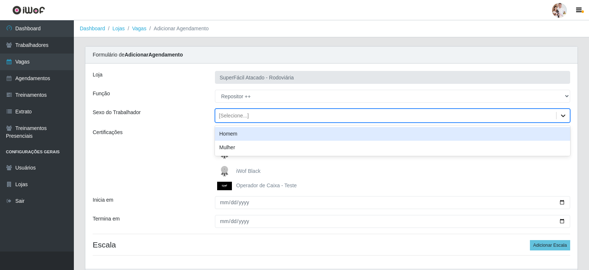
click at [562, 115] on icon at bounding box center [562, 115] width 4 height 3
click at [355, 133] on div "Homem" at bounding box center [392, 134] width 355 height 14
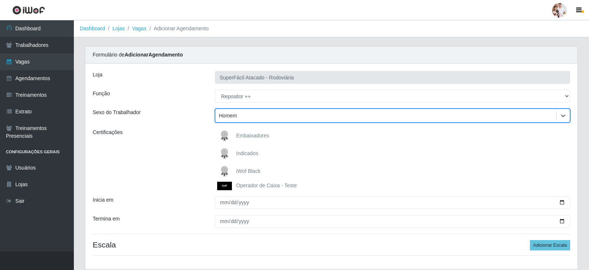
click at [246, 171] on span "iWof Black" at bounding box center [248, 171] width 24 height 6
click at [0, 0] on input "iWof Black" at bounding box center [0, 0] width 0 height 0
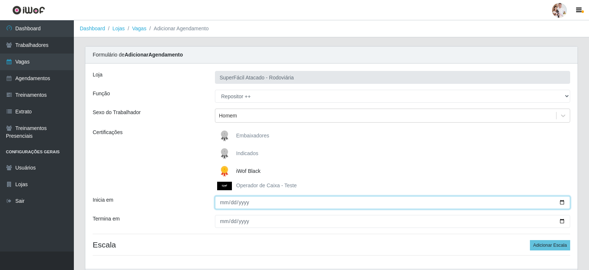
click at [565, 203] on input "Inicia em" at bounding box center [392, 202] width 355 height 13
type input "[DATE]"
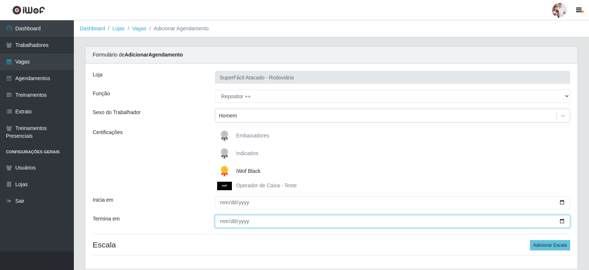
click at [562, 220] on input "Termina em" at bounding box center [392, 221] width 355 height 13
type input "[DATE]"
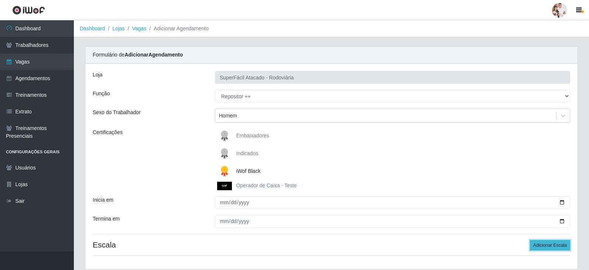
click at [544, 244] on button "Adicionar Escala" at bounding box center [549, 245] width 40 height 10
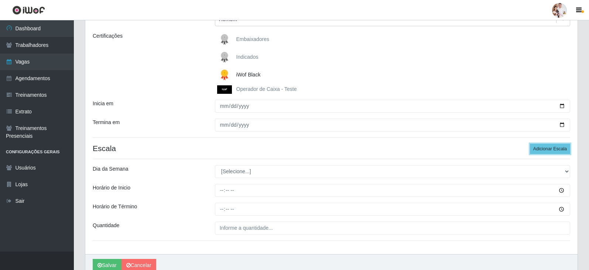
scroll to position [111, 0]
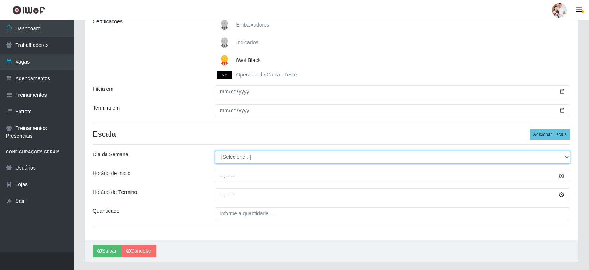
click at [566, 158] on select "[Selecione...] Segunda Terça Quarta Quinta Sexta Sábado Domingo" at bounding box center [392, 157] width 355 height 13
select select "5"
click at [215, 151] on select "[Selecione...] Segunda Terça Quarta Quinta Sexta Sábado Domingo" at bounding box center [392, 157] width 355 height 13
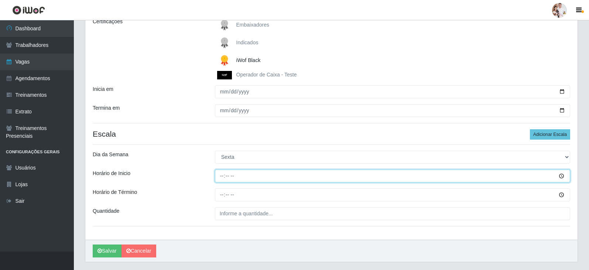
click at [222, 176] on input "Horário de Inicio" at bounding box center [392, 175] width 355 height 13
type input "08:00"
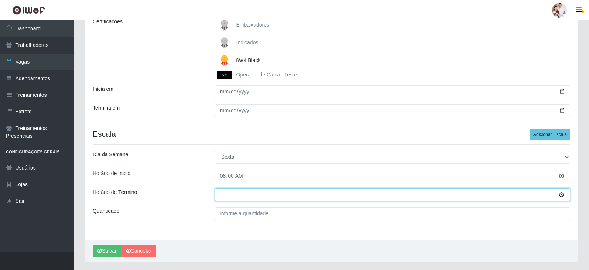
click at [220, 196] on input "Horário de Término" at bounding box center [392, 194] width 355 height 13
type input "14:00"
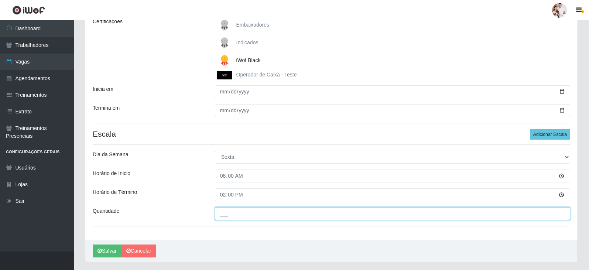
click at [221, 214] on input "___" at bounding box center [392, 213] width 355 height 13
type input "4__"
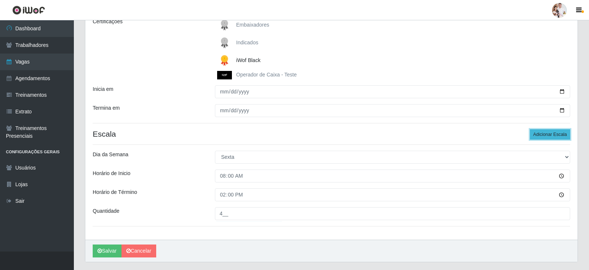
click at [549, 133] on button "Adicionar Escala" at bounding box center [549, 134] width 40 height 10
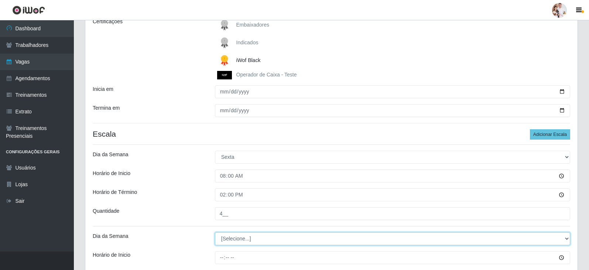
click at [565, 238] on select "[Selecione...] Segunda Terça Quarta Quinta Sexta Sábado Domingo" at bounding box center [392, 238] width 355 height 13
select select "5"
click at [215, 232] on select "[Selecione...] Segunda Terça Quarta Quinta Sexta Sábado Domingo" at bounding box center [392, 238] width 355 height 13
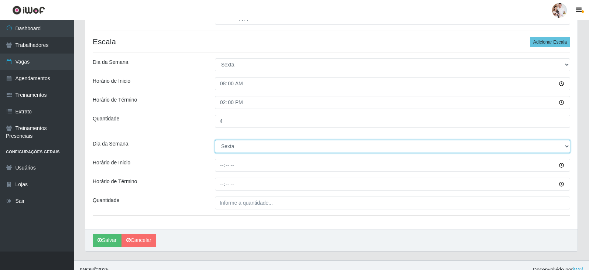
scroll to position [212, 0]
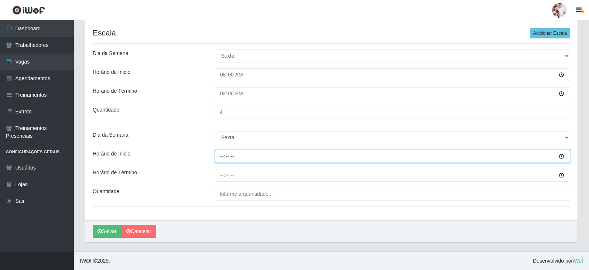
click at [220, 156] on input "Horário de Inicio" at bounding box center [392, 156] width 355 height 13
click at [220, 156] on input "16:00" at bounding box center [392, 156] width 355 height 13
type input "15:00"
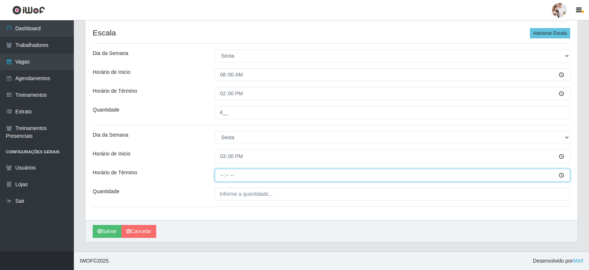
click at [222, 175] on input "Horário de Término" at bounding box center [392, 175] width 355 height 13
type input "21:00"
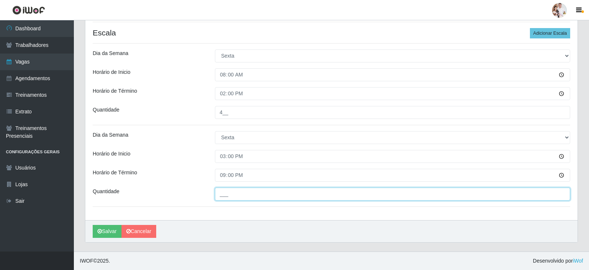
click at [252, 192] on input "___" at bounding box center [392, 193] width 355 height 13
type input "3__"
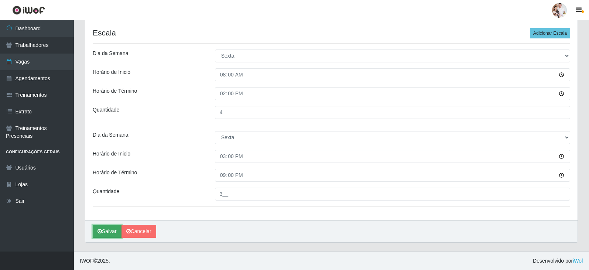
click at [109, 232] on button "Salvar" at bounding box center [107, 231] width 29 height 13
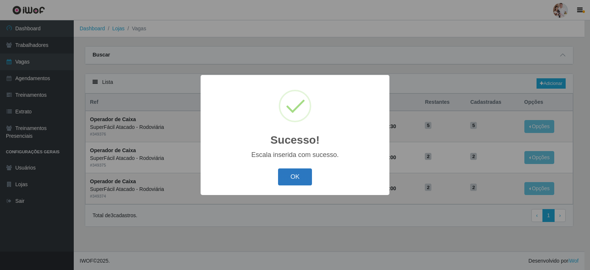
click at [290, 180] on button "OK" at bounding box center [295, 176] width 34 height 17
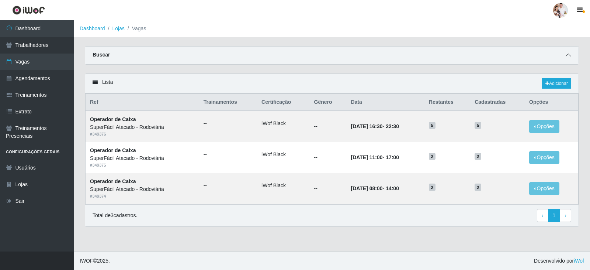
click at [568, 58] on icon at bounding box center [568, 54] width 5 height 5
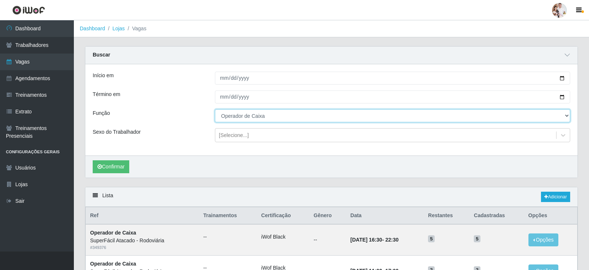
click at [565, 114] on select "[Selecione...] Balconista de Padaria Balconista de Padaria + Balconista de Pada…" at bounding box center [392, 115] width 355 height 13
select select "86"
click at [215, 110] on select "[Selecione...] Balconista de Padaria Balconista de Padaria + Balconista de Pada…" at bounding box center [392, 115] width 355 height 13
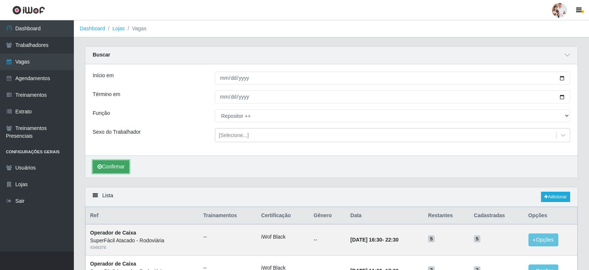
click at [120, 163] on button "Confirmar" at bounding box center [111, 166] width 37 height 13
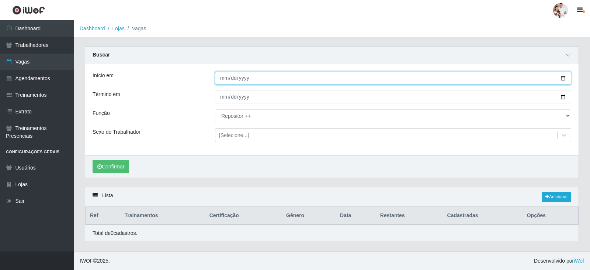
click at [564, 78] on input "[DATE]" at bounding box center [393, 78] width 356 height 13
type input "[DATE]"
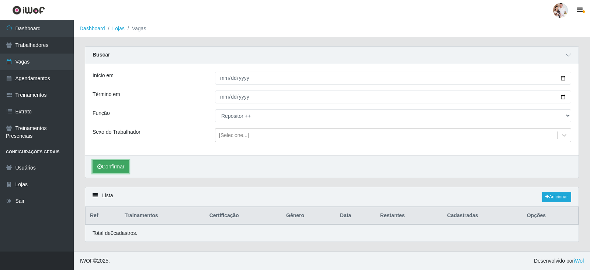
click at [120, 169] on button "Confirmar" at bounding box center [111, 166] width 37 height 13
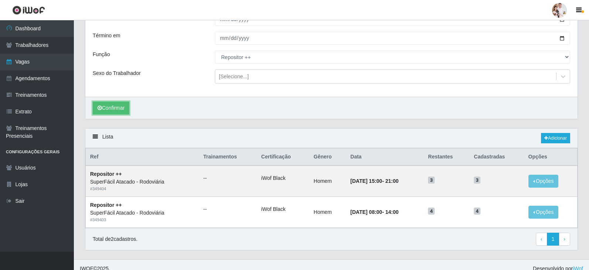
scroll to position [67, 0]
